Goal: Task Accomplishment & Management: Use online tool/utility

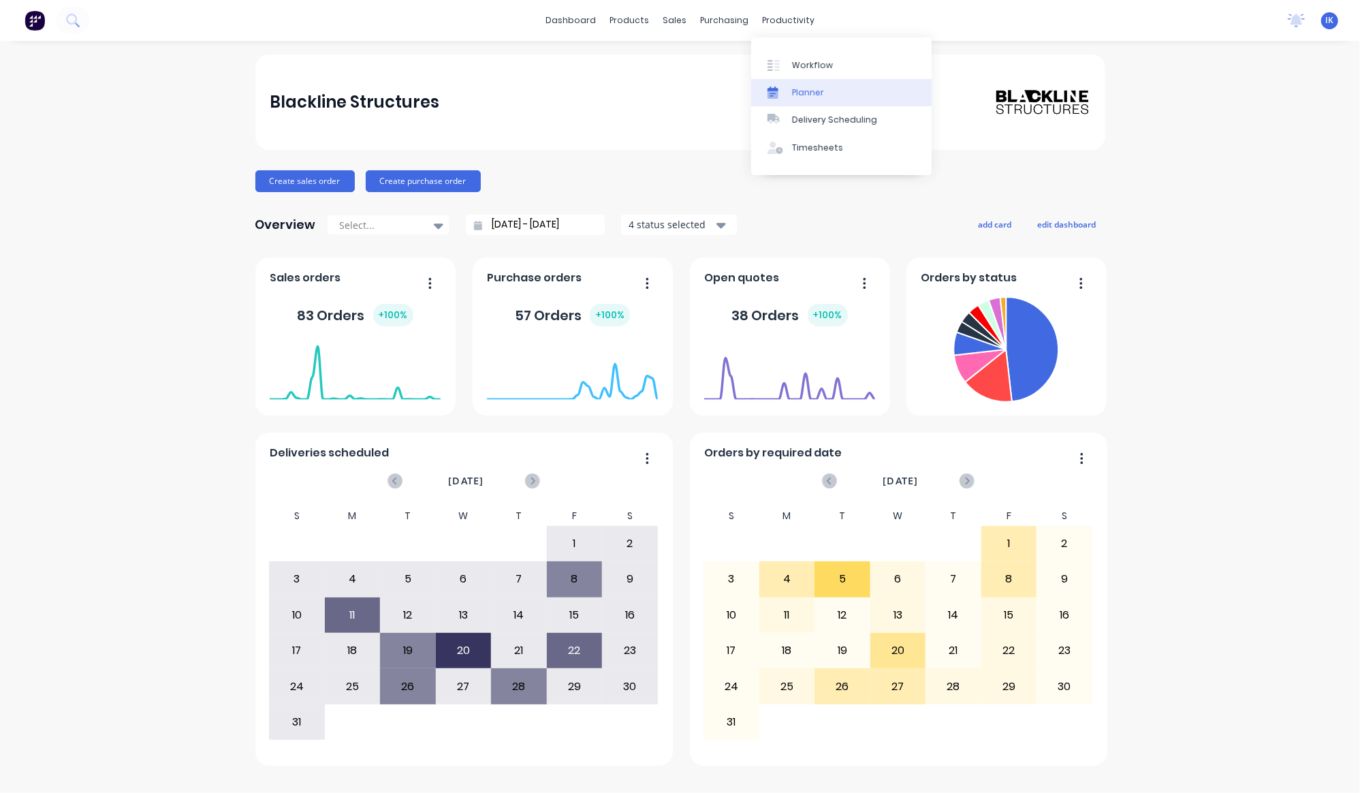
click at [806, 91] on div "Planner" at bounding box center [808, 93] width 32 height 12
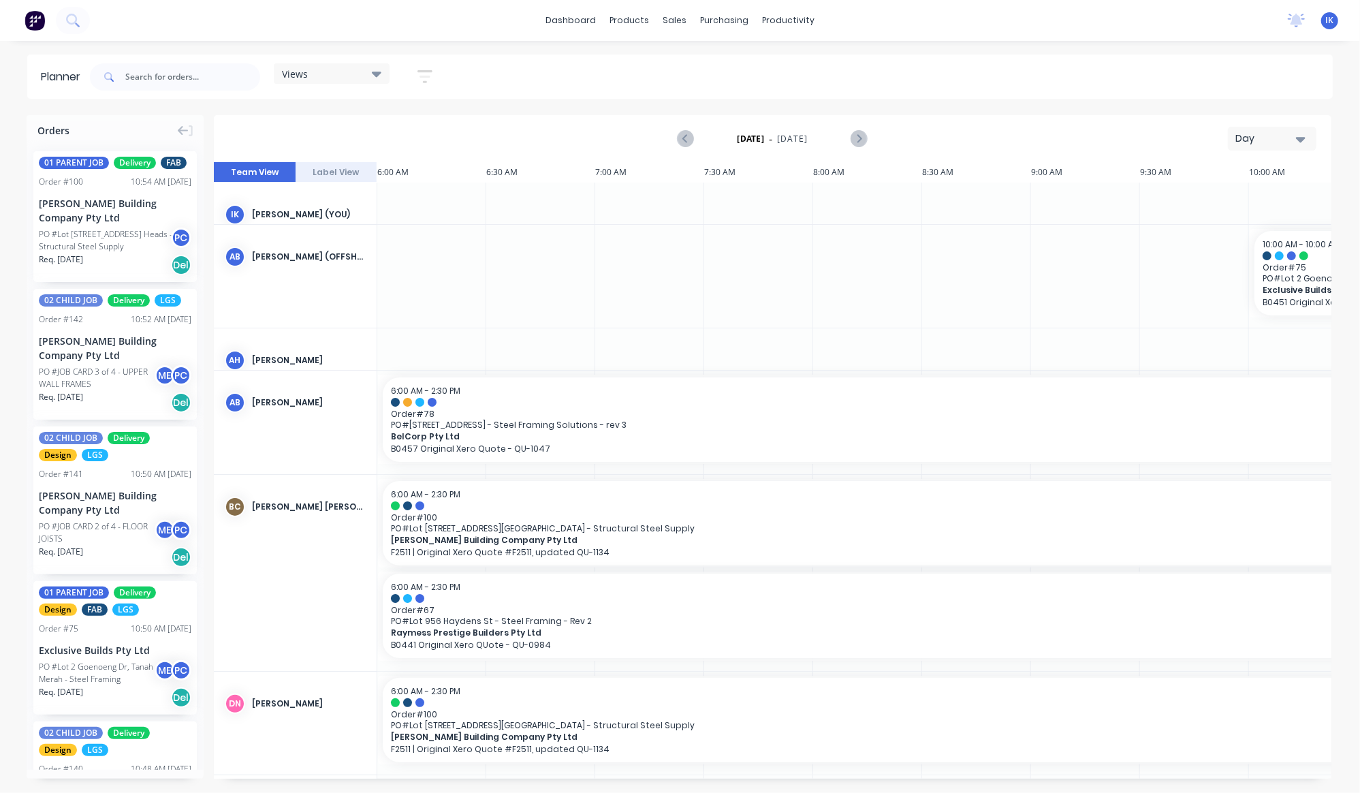
click at [378, 236] on div at bounding box center [431, 276] width 109 height 103
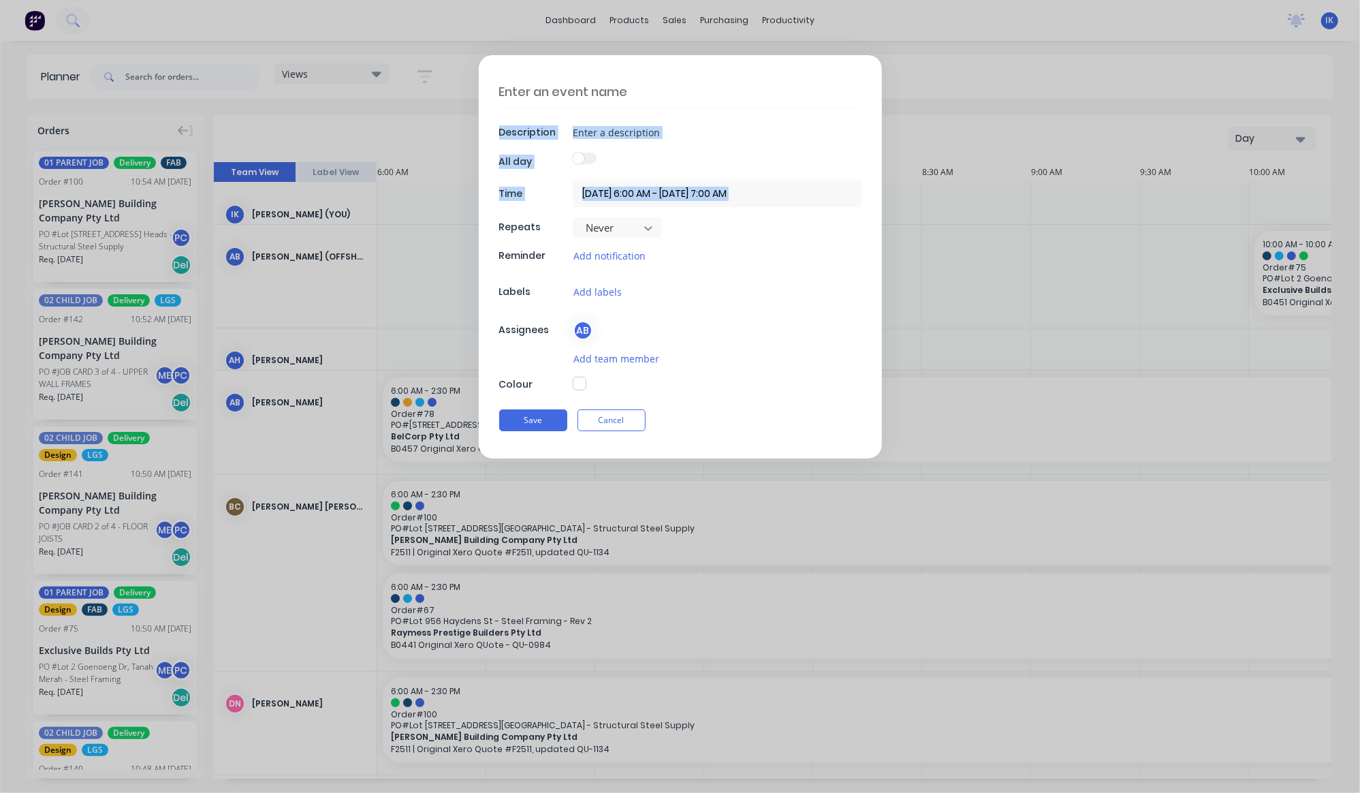
drag, startPoint x: 379, startPoint y: 236, endPoint x: 234, endPoint y: 134, distance: 176.9
click at [234, 134] on form "Description All day Time [DATE] 6:00 AM - [DATE] 7:00 AM Repeats Never Reminder…" at bounding box center [680, 256] width 1332 height 403
click at [605, 429] on button "Cancel" at bounding box center [612, 420] width 68 height 22
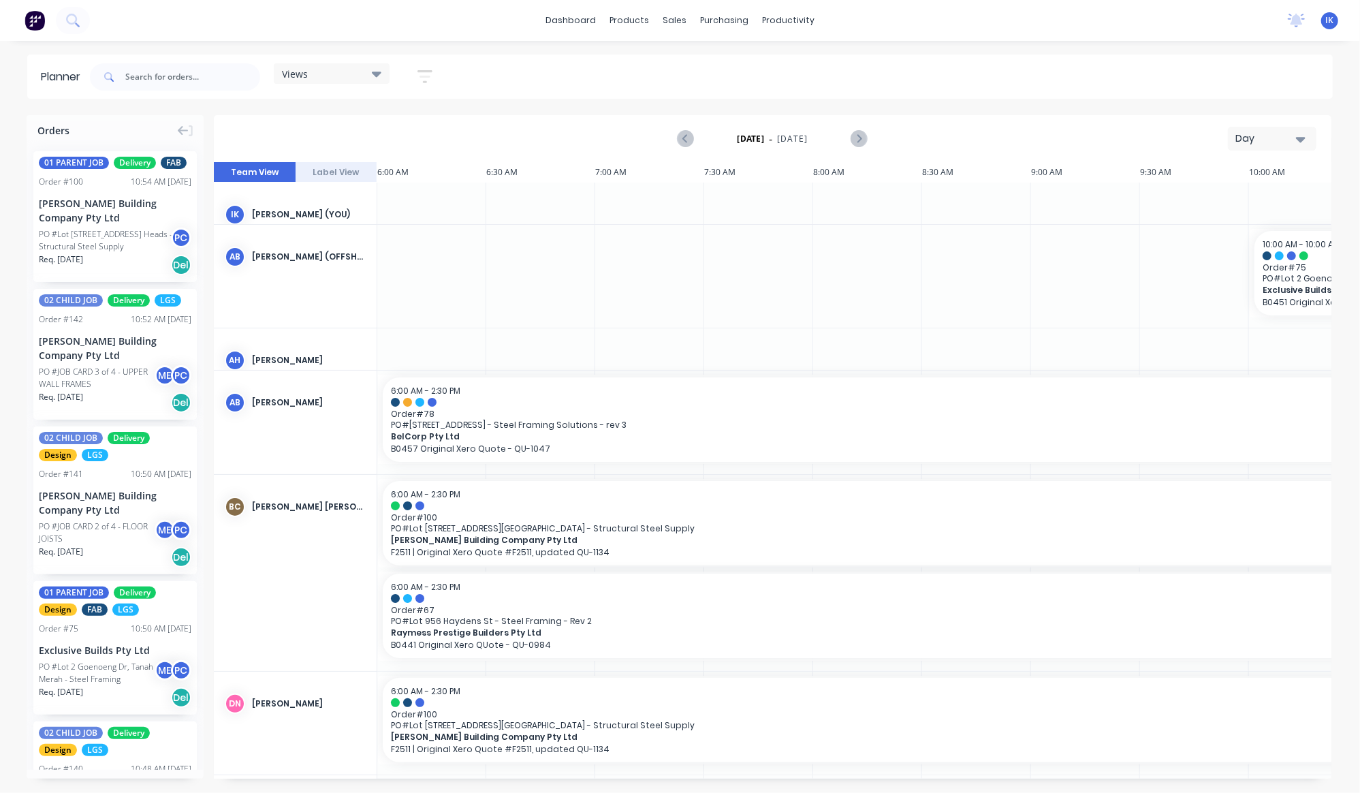
click at [1302, 136] on icon "button" at bounding box center [1301, 138] width 10 height 15
click at [1237, 207] on div "Week" at bounding box center [1247, 202] width 135 height 27
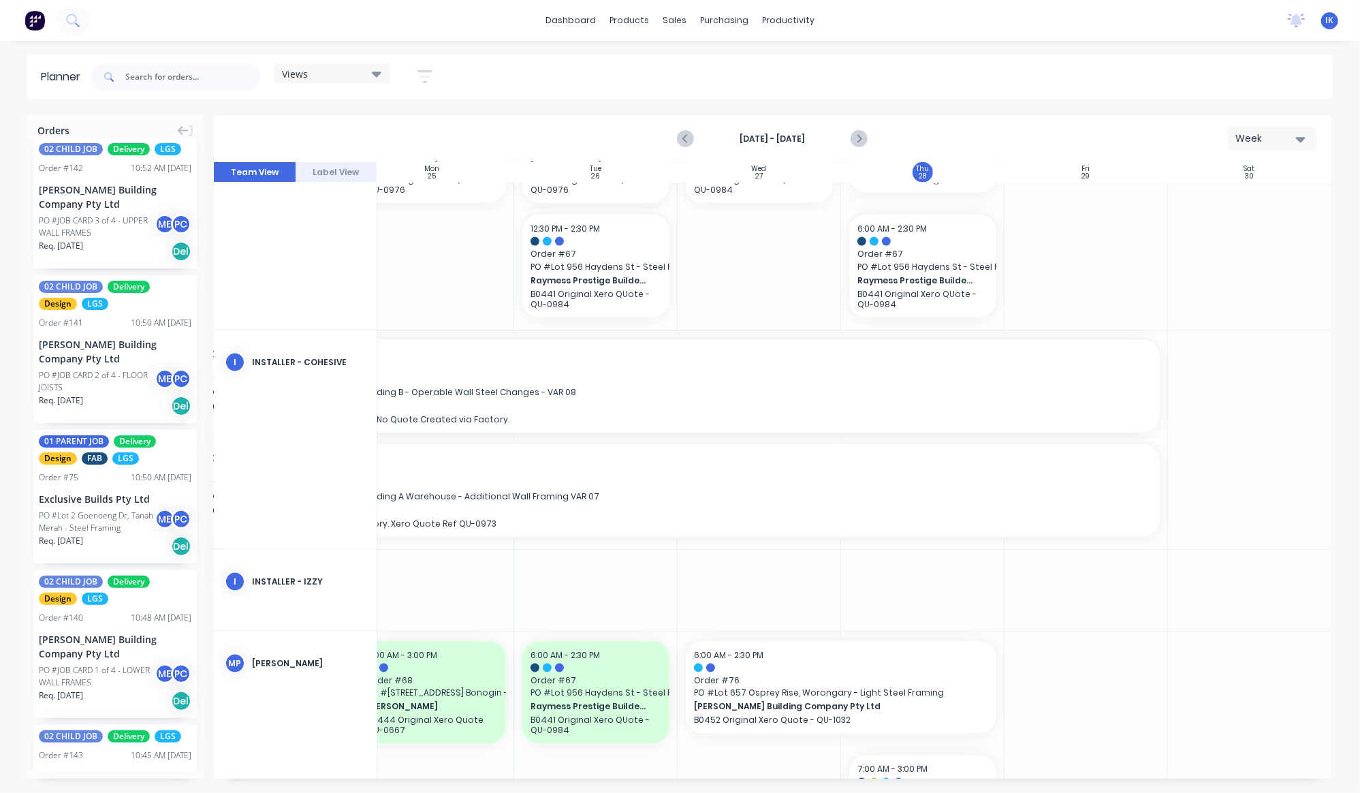
scroll to position [1513, 195]
click at [1272, 725] on div at bounding box center [1249, 750] width 163 height 239
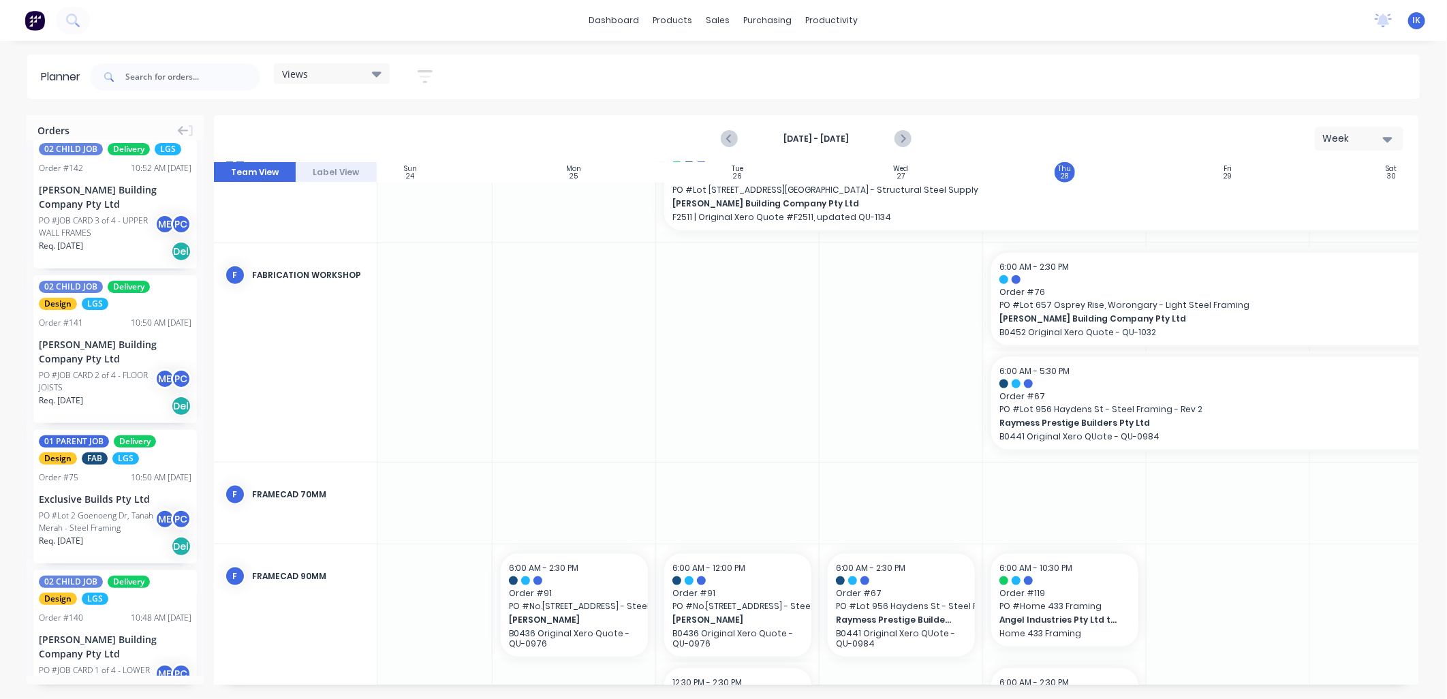
scroll to position [1049, 108]
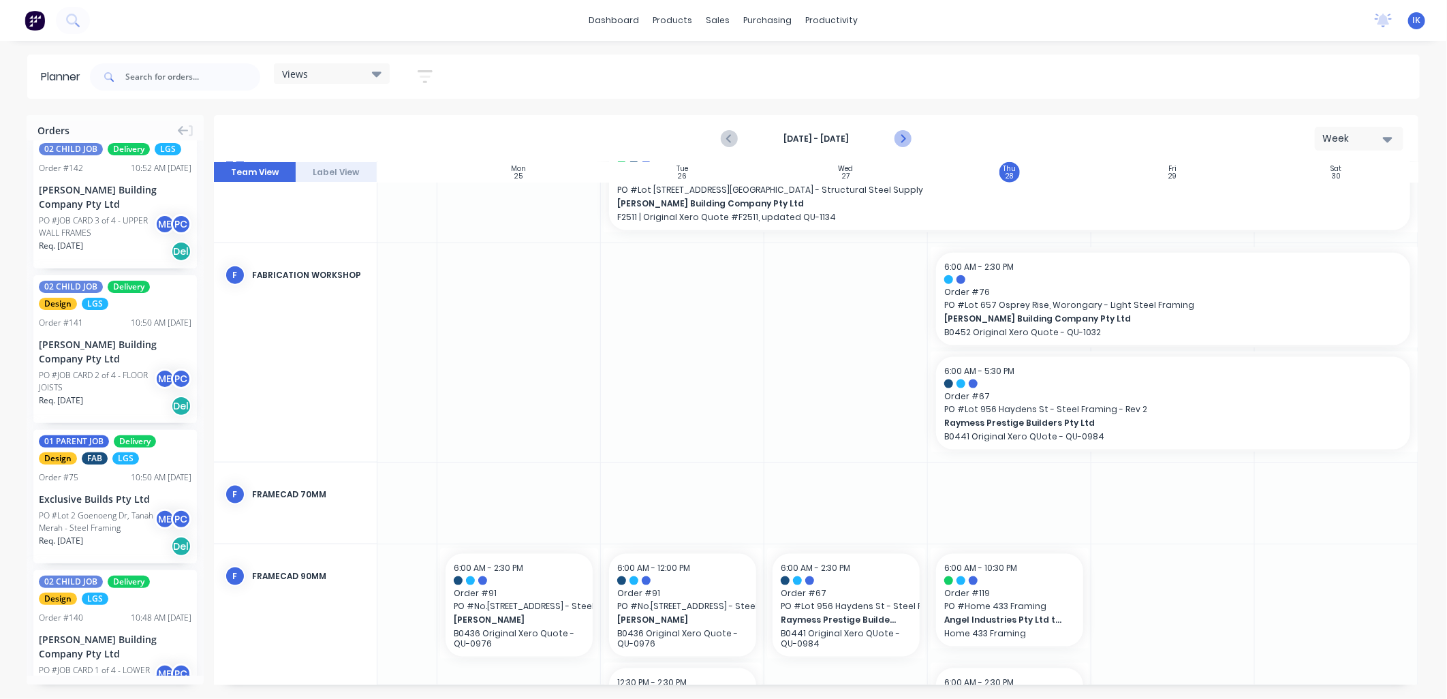
click at [906, 145] on icon "Next page" at bounding box center [902, 139] width 16 height 16
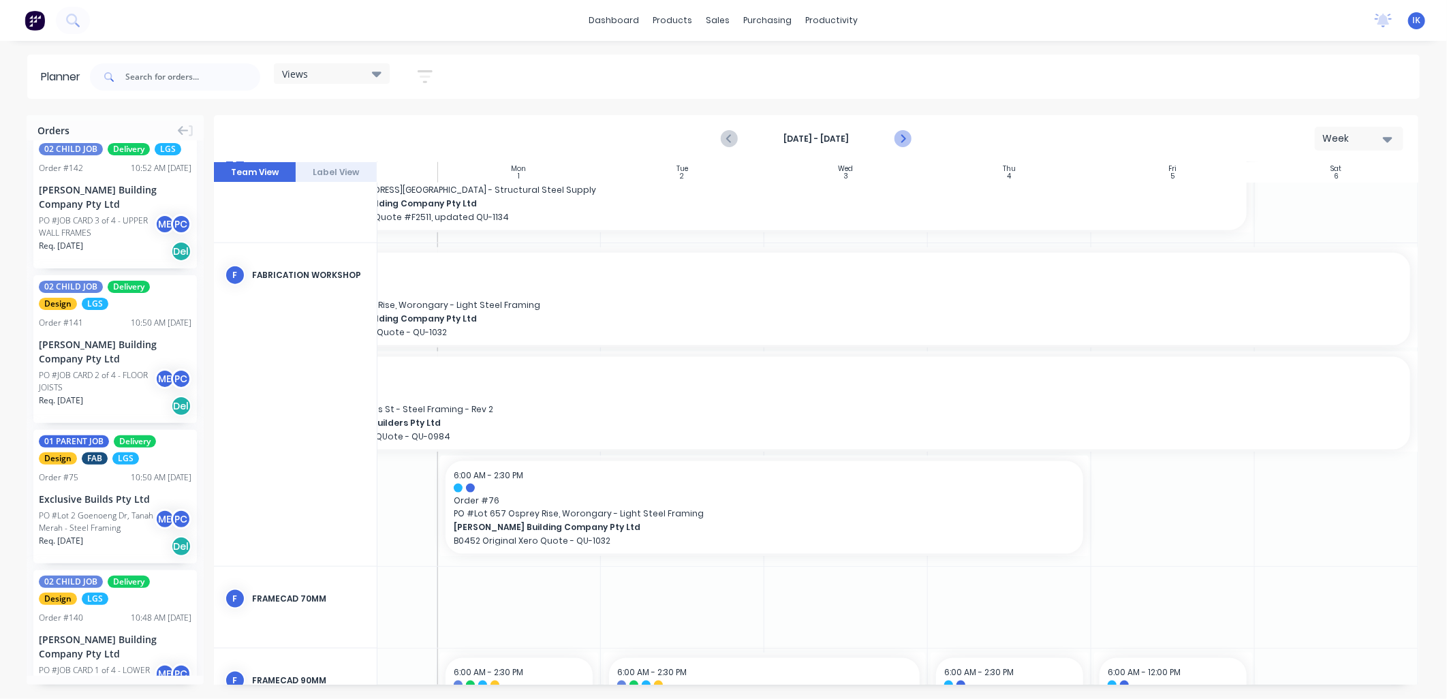
click at [899, 143] on icon "Next page" at bounding box center [902, 139] width 16 height 16
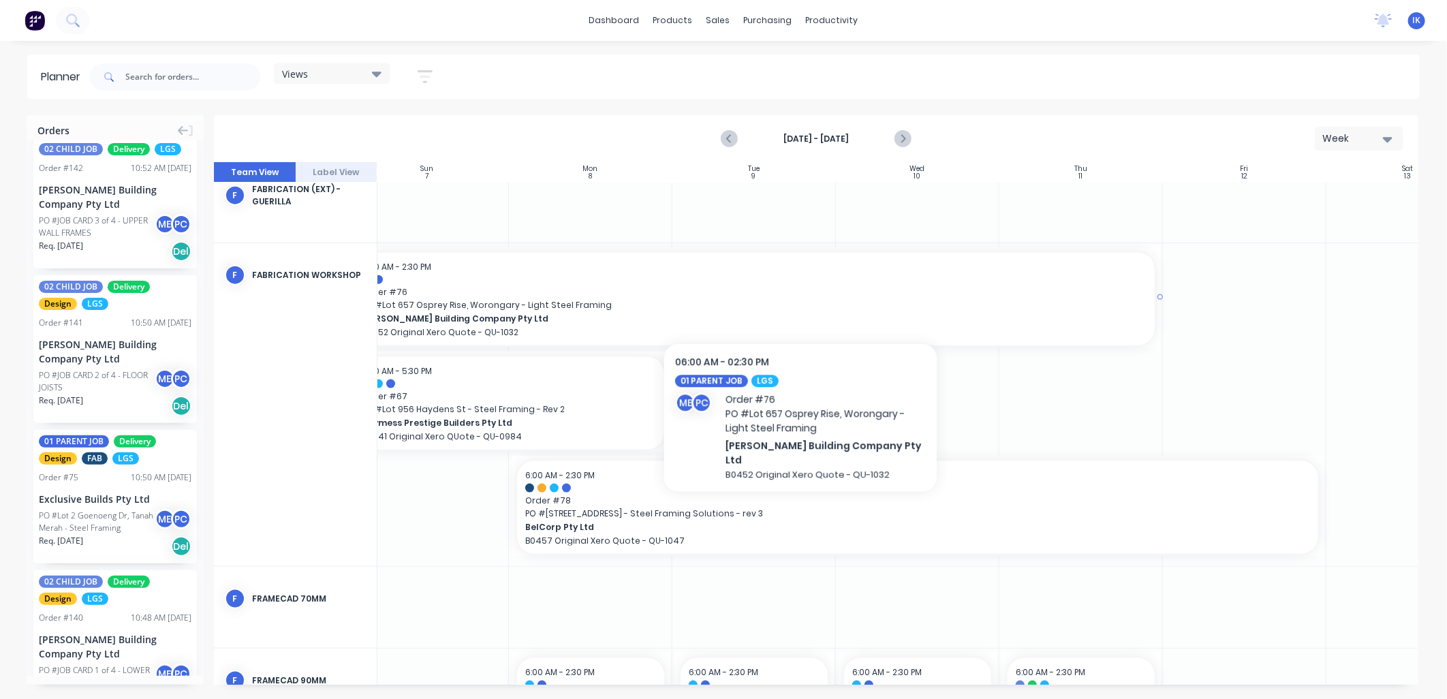
scroll to position [1016, 0]
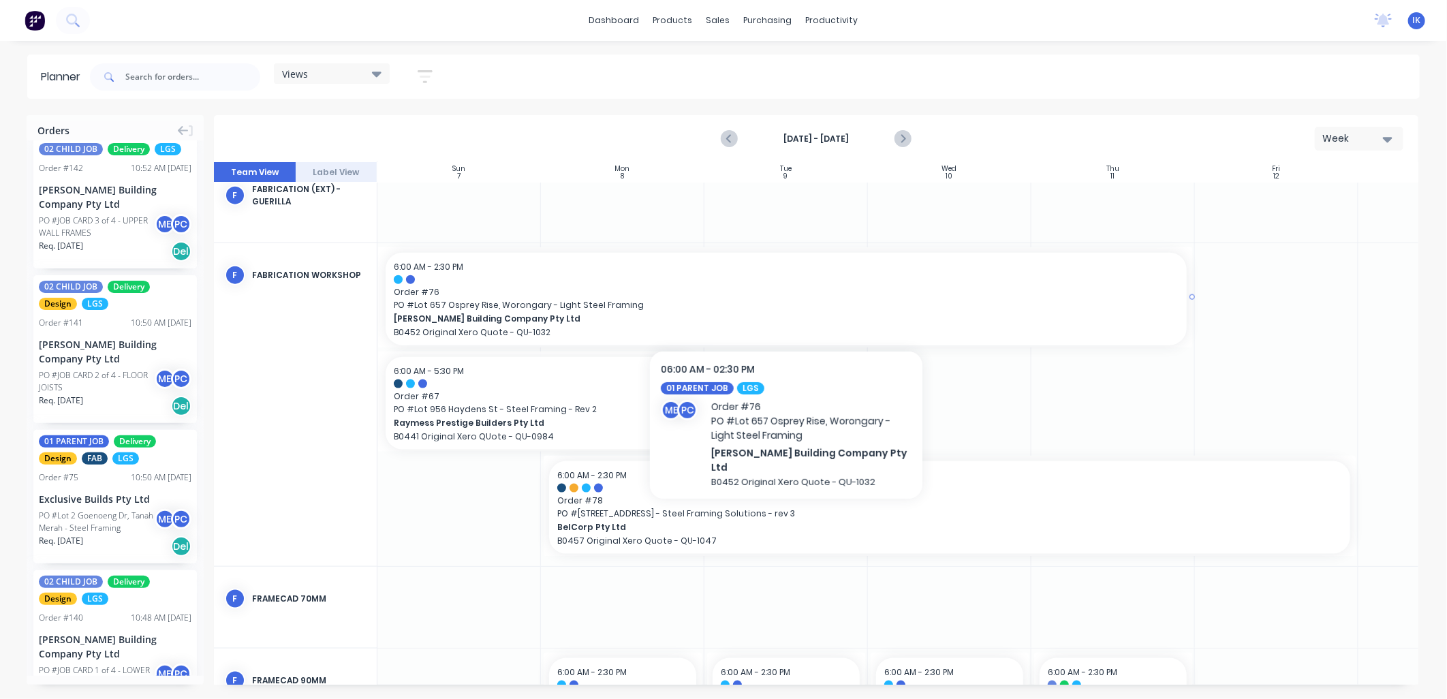
click at [832, 321] on span "[PERSON_NAME] Building Company Pty Ltd" at bounding box center [747, 319] width 706 height 12
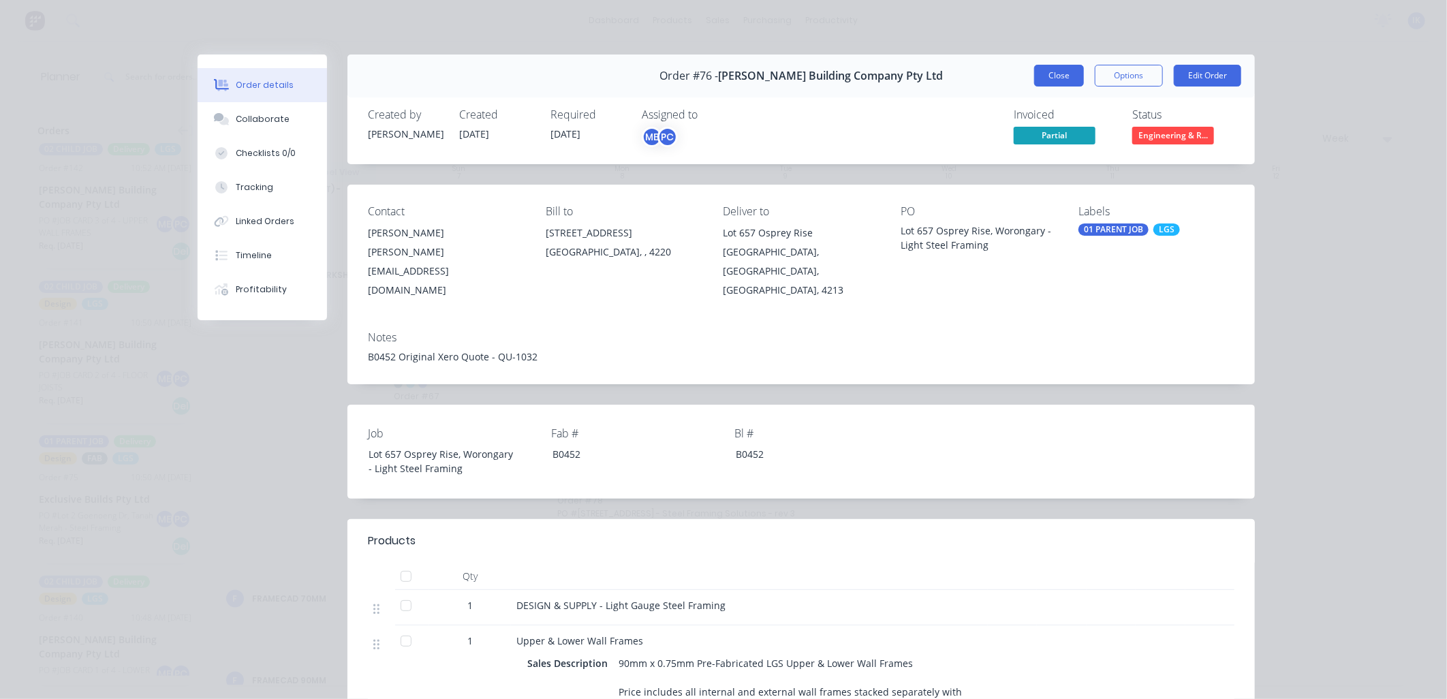
click at [1048, 70] on button "Close" at bounding box center [1059, 76] width 50 height 22
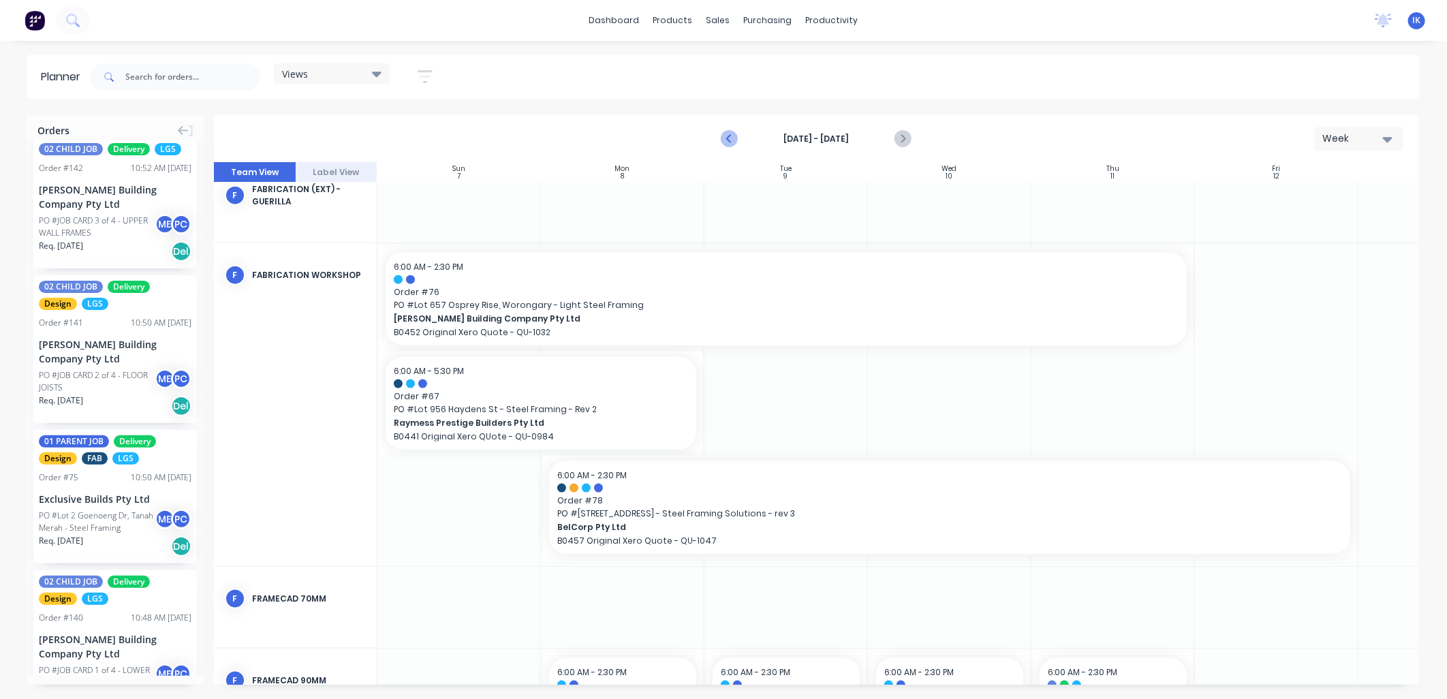
click at [732, 135] on icon "Previous page" at bounding box center [729, 139] width 16 height 16
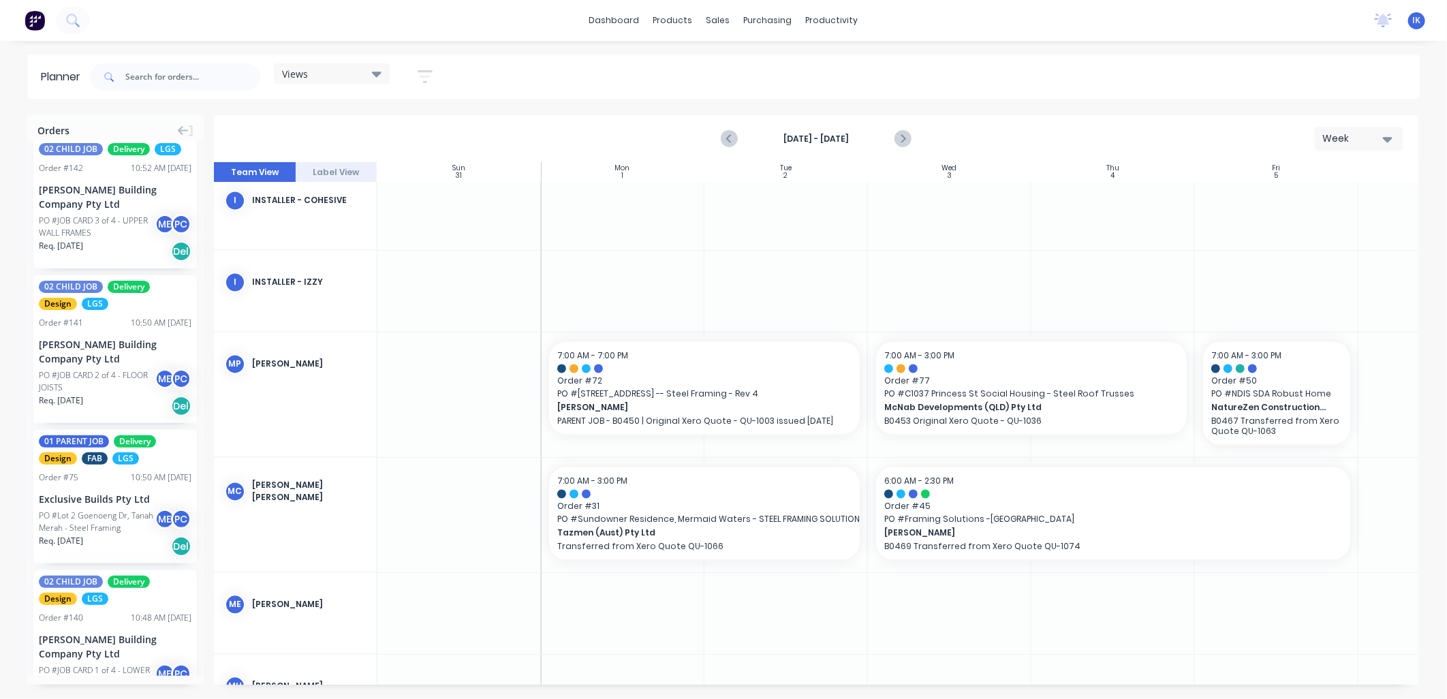
scroll to position [1806, 0]
